Goal: Complete application form

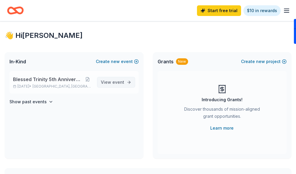
click at [118, 81] on span "event" at bounding box center [119, 82] width 12 height 5
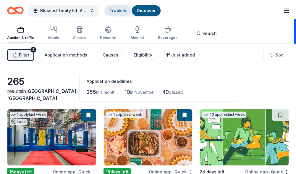
click at [117, 10] on link "Track · 5" at bounding box center [118, 10] width 17 height 5
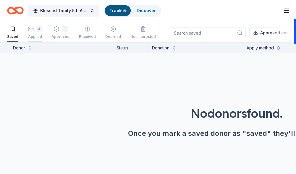
click at [32, 32] on div "4 Applied" at bounding box center [35, 32] width 14 height 13
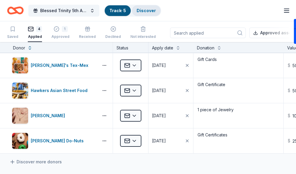
click at [147, 9] on link "Discover" at bounding box center [146, 10] width 19 height 5
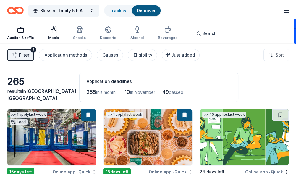
click at [51, 31] on icon "button" at bounding box center [53, 29] width 7 height 7
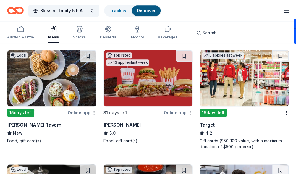
scroll to position [415, 0]
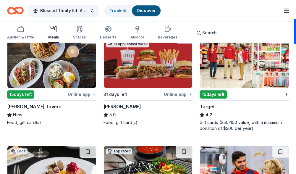
click at [236, 86] on img at bounding box center [244, 60] width 89 height 56
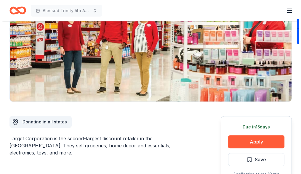
scroll to position [89, 0]
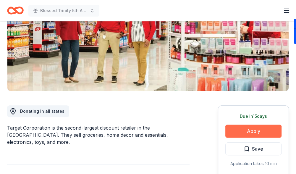
click at [243, 131] on button "Apply" at bounding box center [254, 131] width 56 height 13
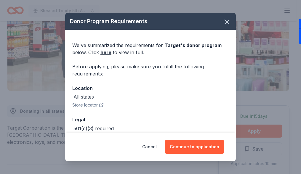
click at [99, 104] on icon "button" at bounding box center [101, 105] width 5 height 5
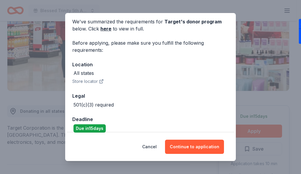
scroll to position [31, 0]
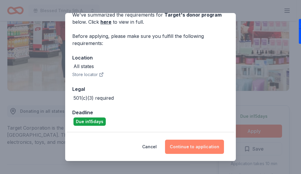
click at [187, 147] on button "Continue to application" at bounding box center [194, 147] width 59 height 14
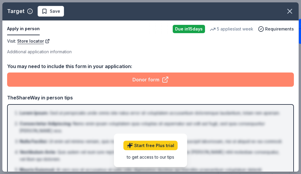
click at [146, 78] on link "Donor form" at bounding box center [150, 80] width 287 height 14
